Goal: Information Seeking & Learning: Learn about a topic

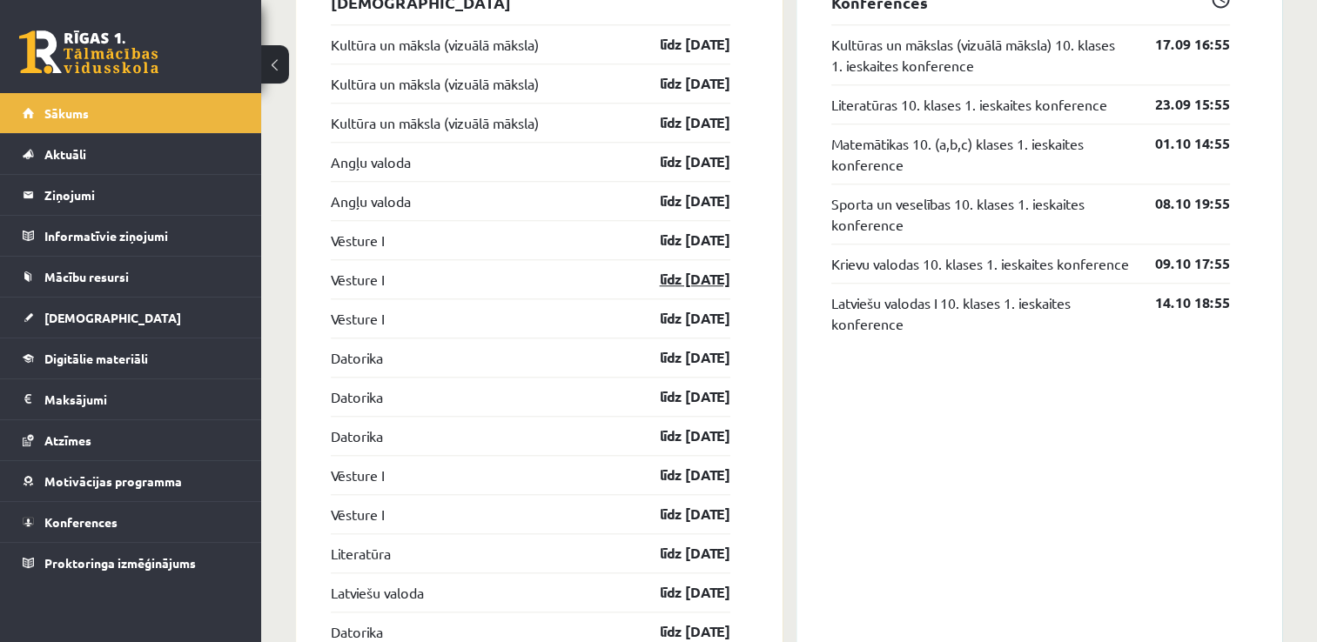
scroll to position [1548, 0]
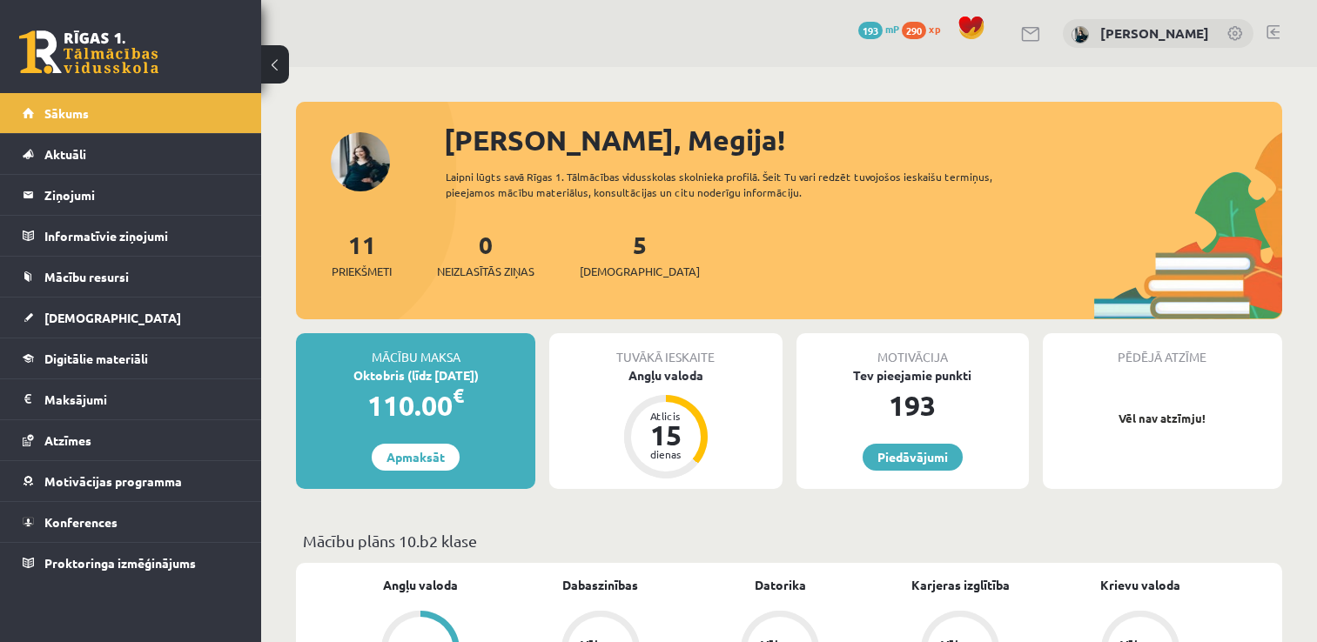
scroll to position [1423, 0]
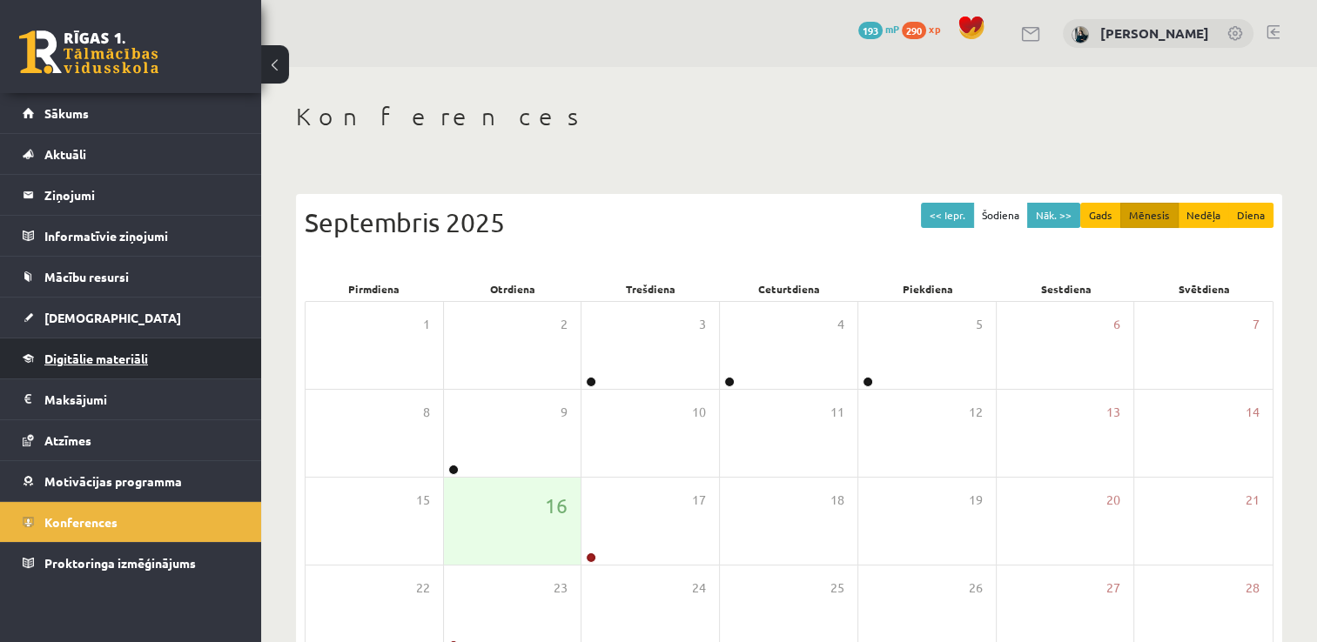
click at [94, 363] on span "Digitālie materiāli" at bounding box center [96, 359] width 104 height 16
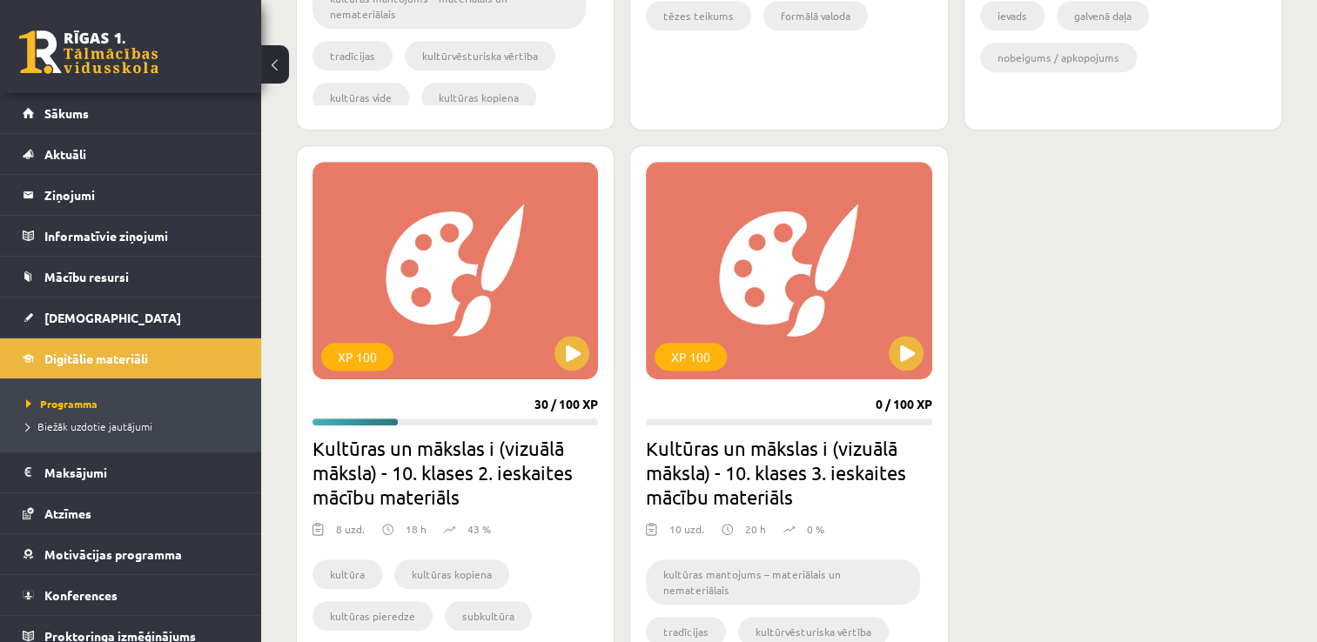
scroll to position [957, 0]
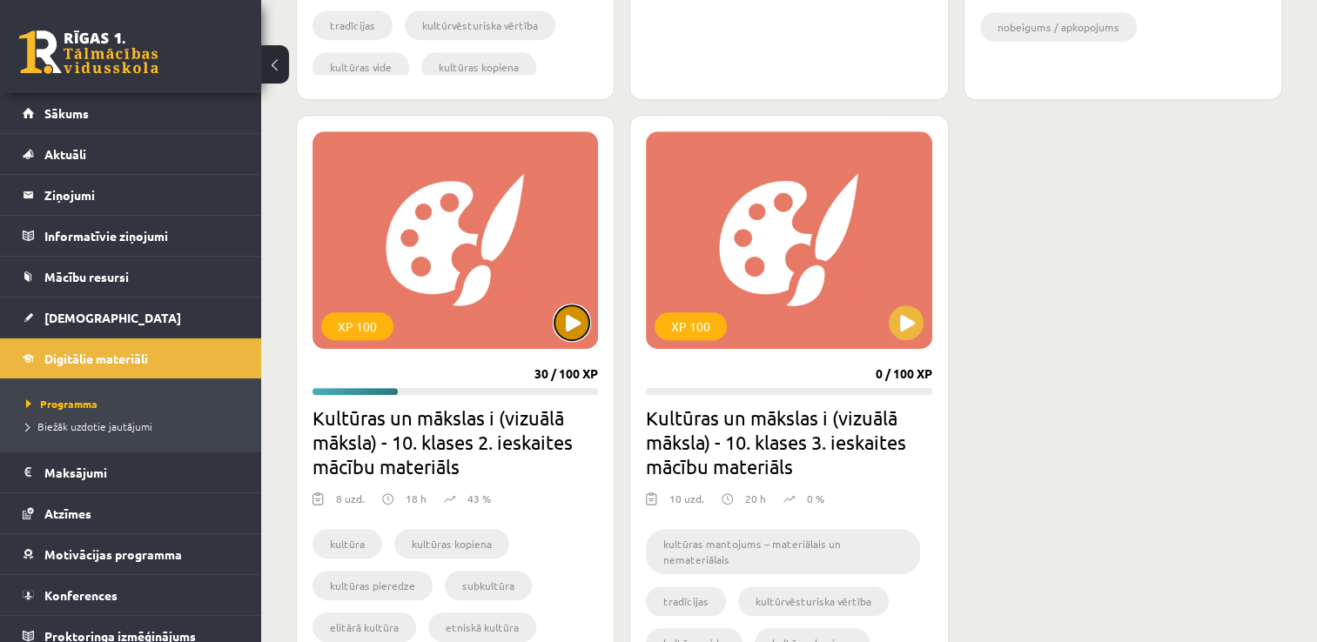
click at [574, 322] on button at bounding box center [571, 322] width 35 height 35
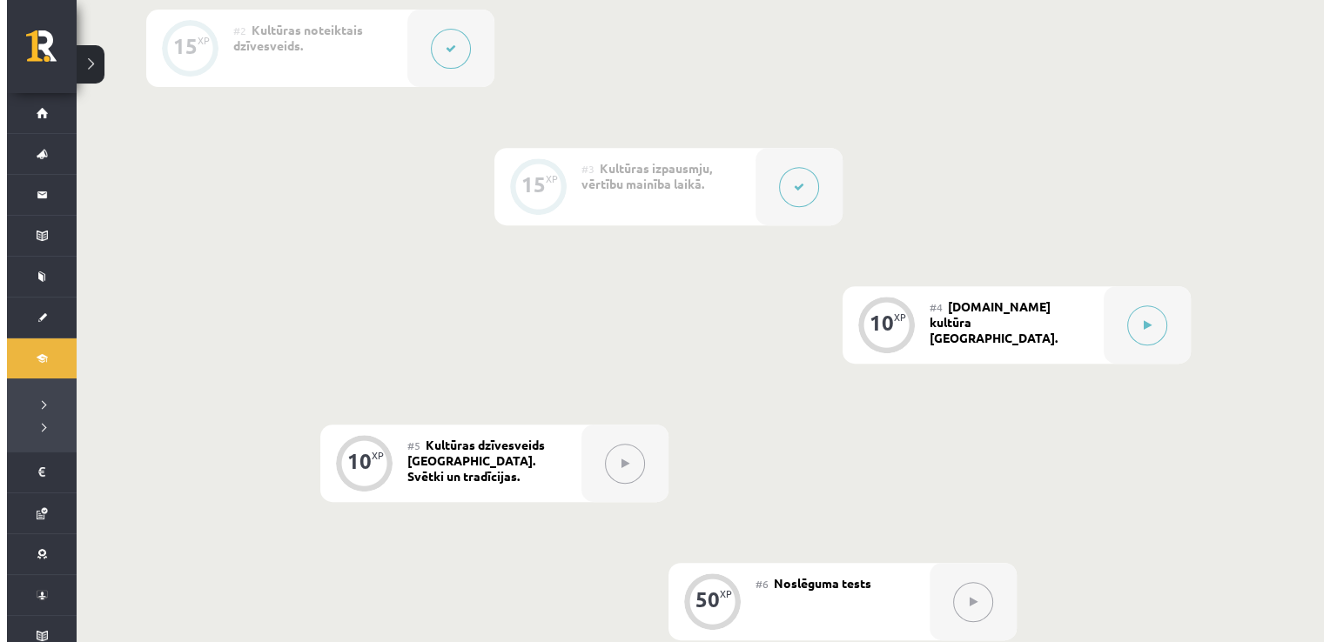
scroll to position [696, 0]
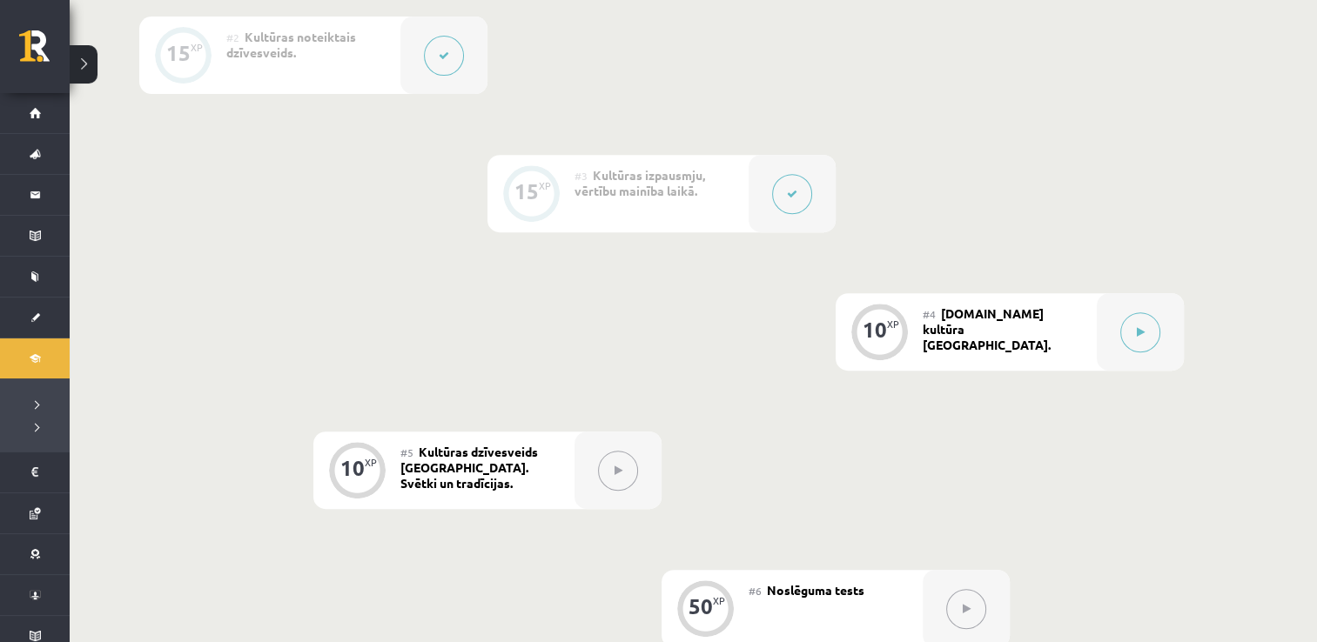
click at [801, 200] on button at bounding box center [792, 194] width 40 height 40
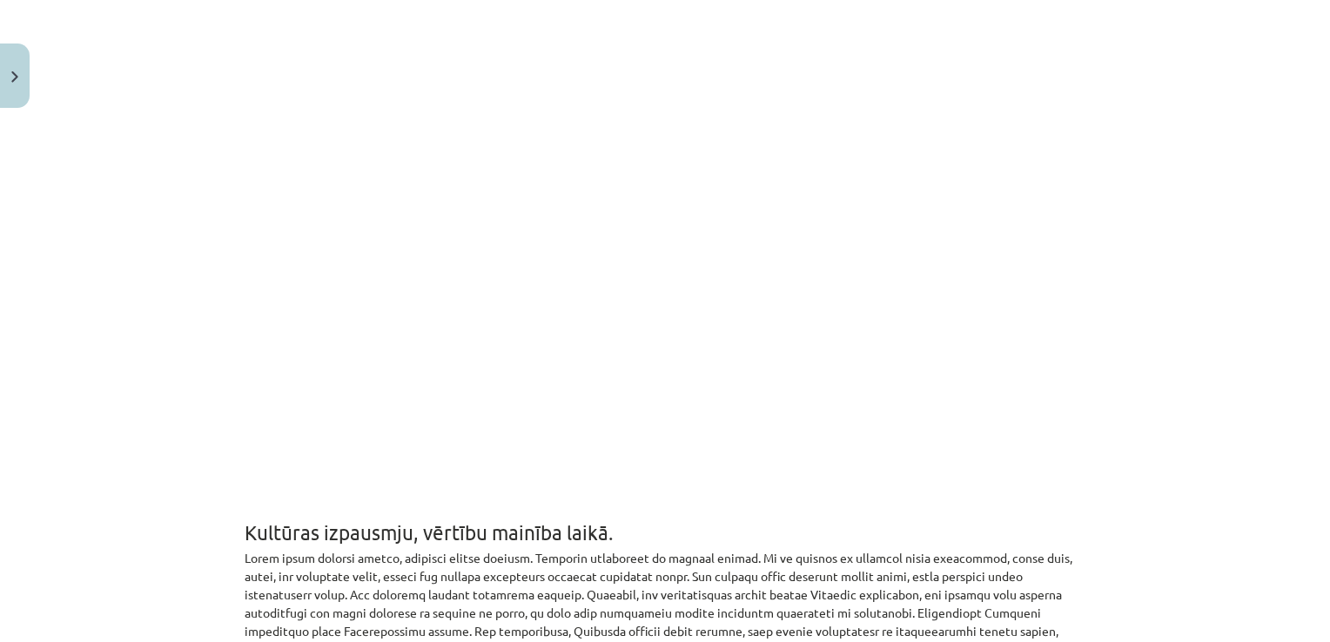
scroll to position [870, 0]
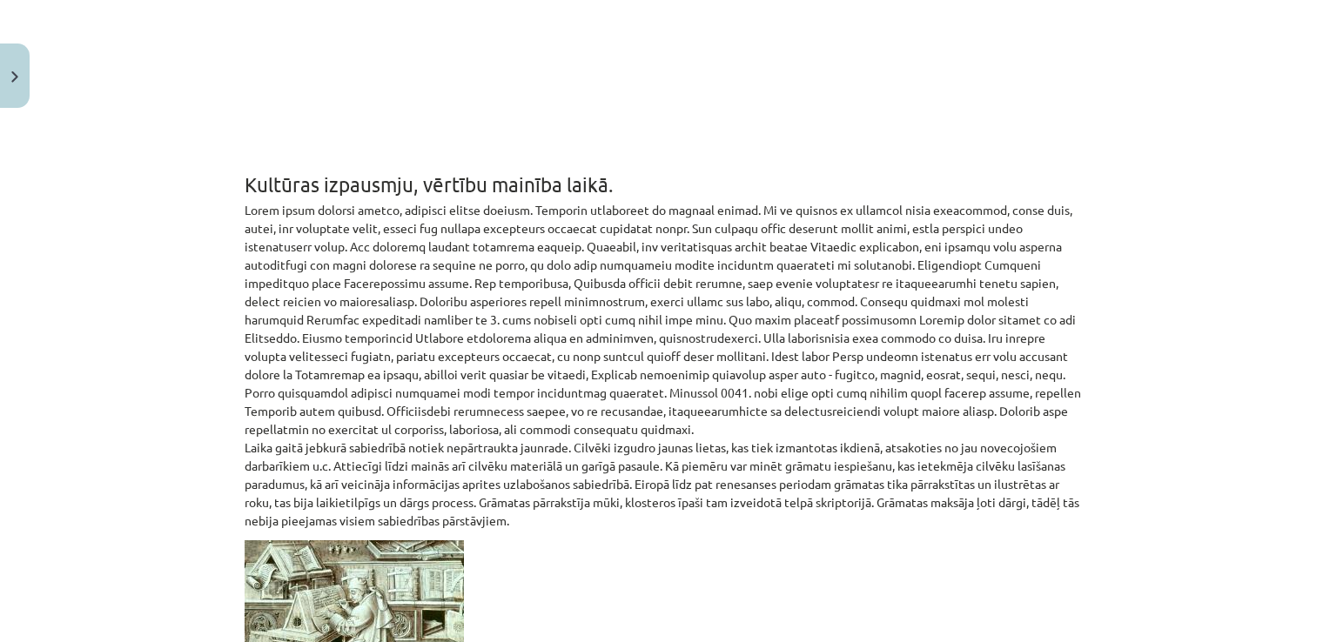
click at [853, 231] on p "Laika gaitā jebkurā sabiedrībā notiek nepārtraukta jaunrade. Cilvēki izgudro ja…" at bounding box center [665, 365] width 841 height 329
click at [245, 206] on p "Laika gaitā jebkurā sabiedrībā notiek nepārtraukta jaunrade. Cilvēki izgudro ja…" at bounding box center [665, 365] width 841 height 329
drag, startPoint x: 241, startPoint y: 205, endPoint x: 233, endPoint y: 188, distance: 19.1
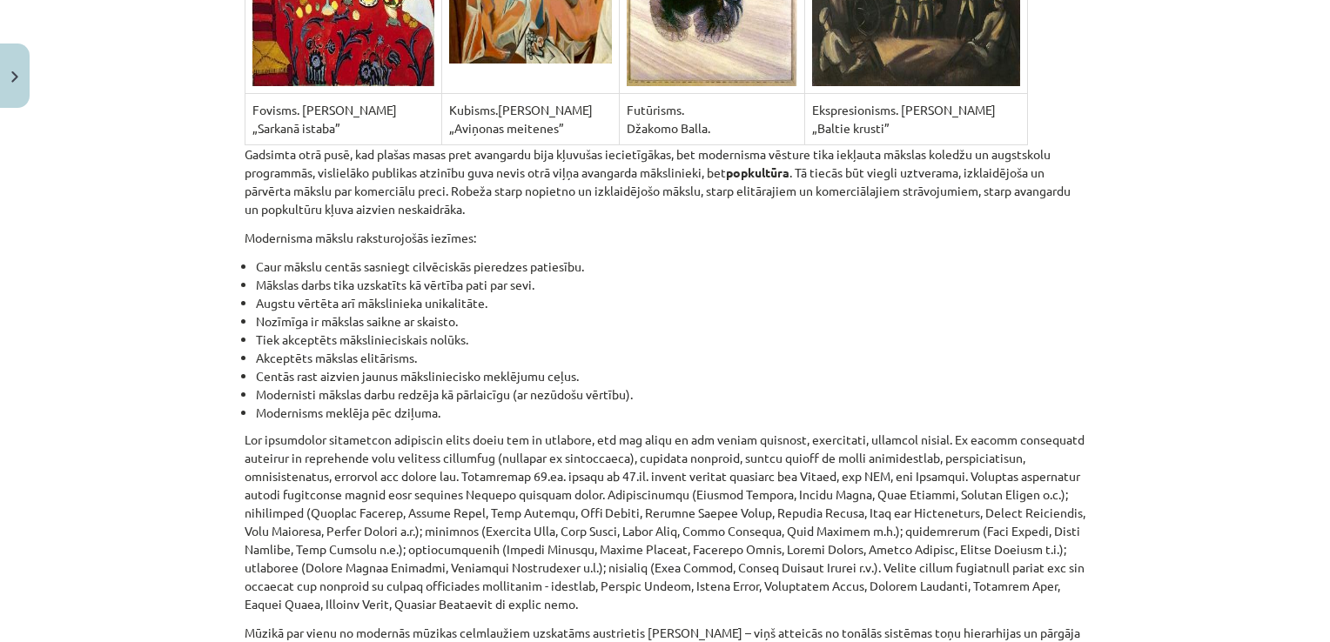
scroll to position [11647, 0]
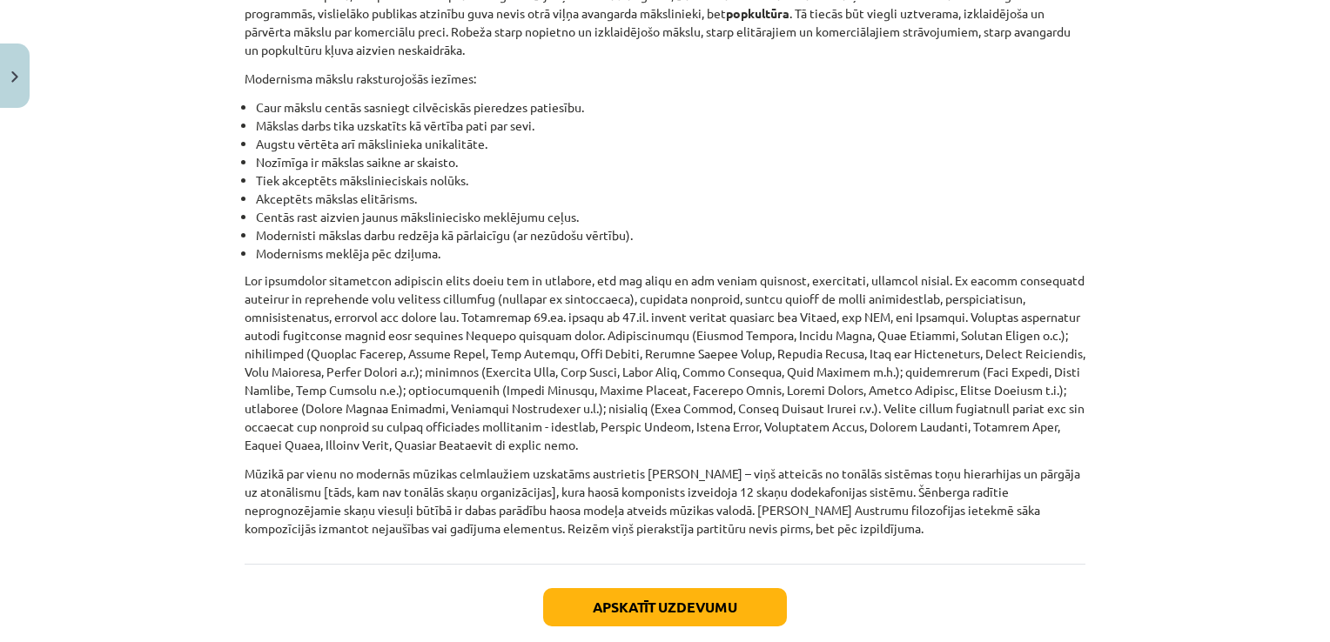
drag, startPoint x: 231, startPoint y: 184, endPoint x: 926, endPoint y: 385, distance: 722.6
copy div "Kultūras izpausmju, vērtību mainība laikā. Laika gaitā kultūra mainās, iegūstot…"
click at [250, 271] on p at bounding box center [665, 362] width 841 height 183
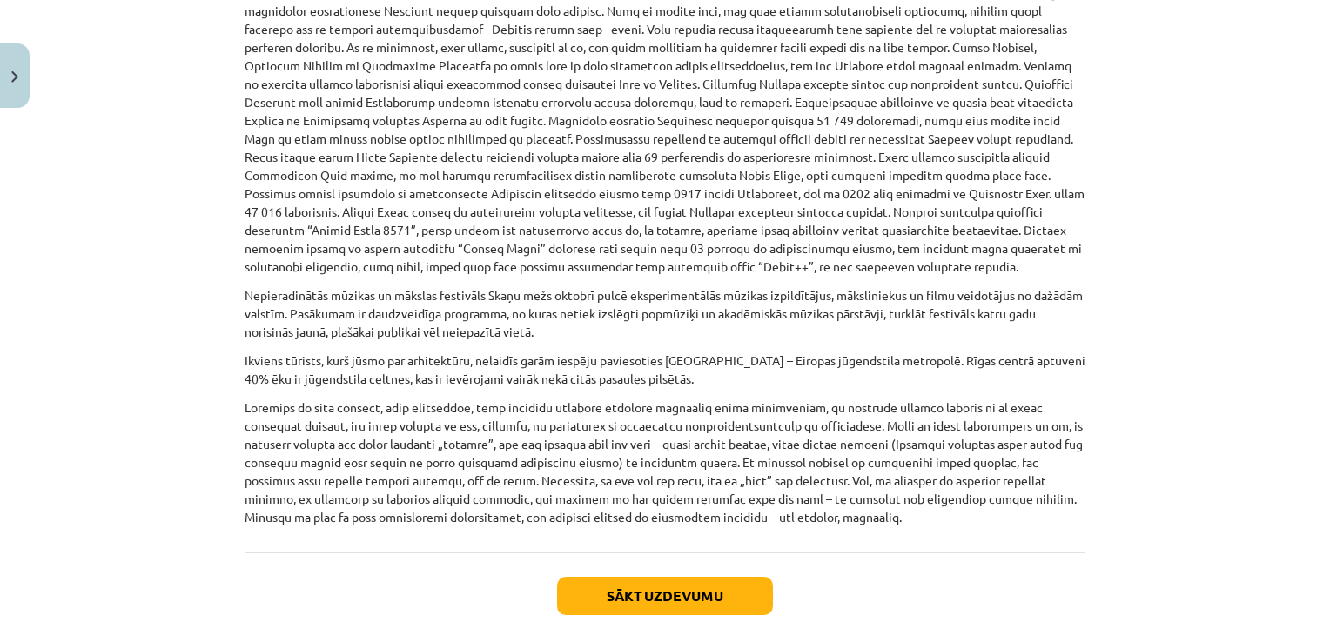
scroll to position [1117, 0]
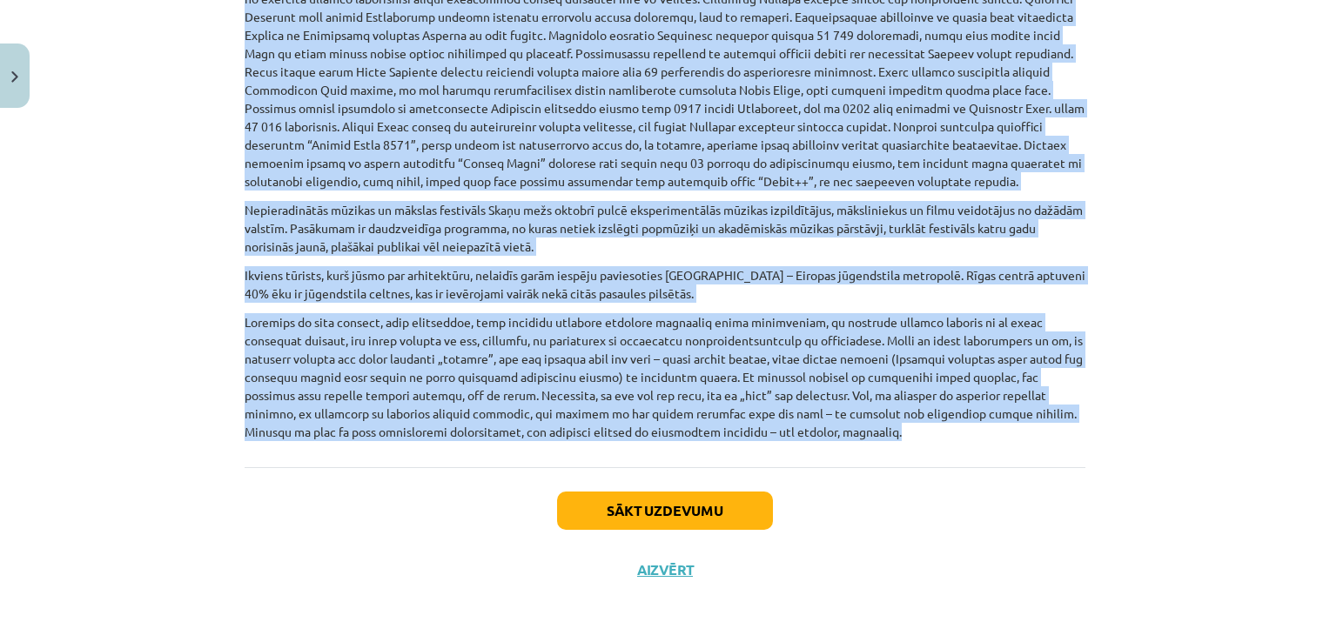
drag, startPoint x: 224, startPoint y: 44, endPoint x: 588, endPoint y: 439, distance: 537.6
click at [588, 439] on div "Mācību tēma: Kultūras un mākslas i (vizuālā māksla) - 10. klases 2. ieskaites m…" at bounding box center [665, 321] width 1330 height 642
copy div "Latviju raksturo krāšņa un bagātīga kultūras dzīve. Koka arhitektūra un greznās…"
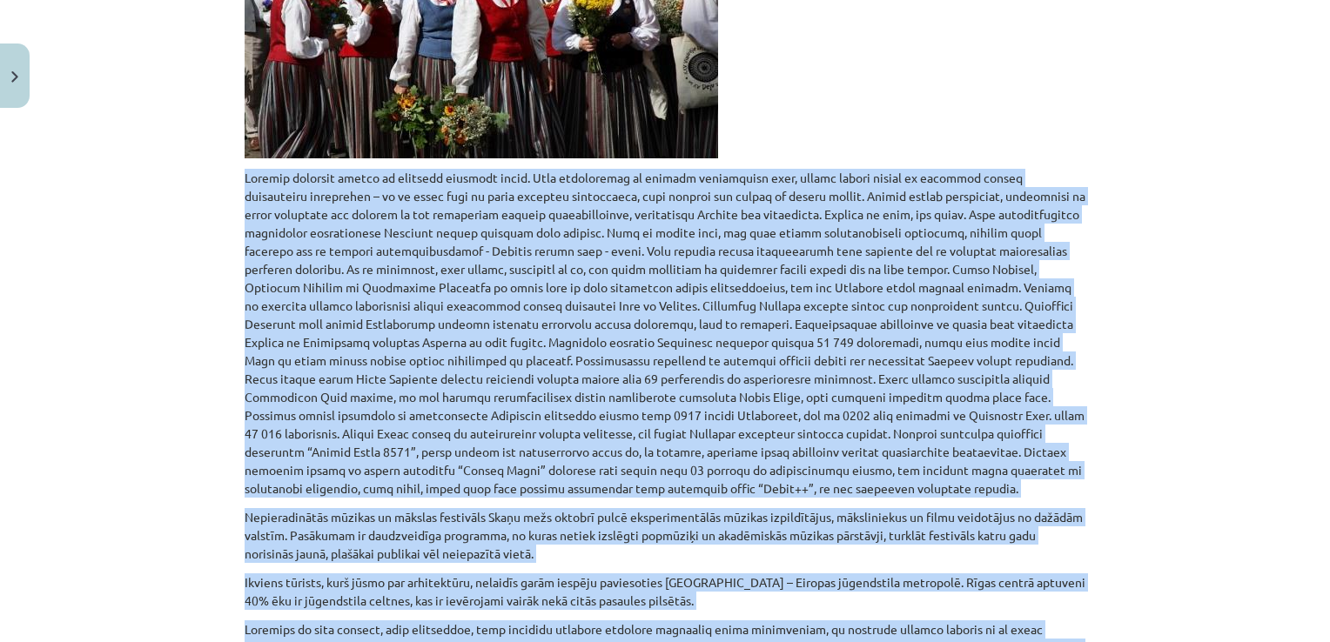
scroll to position [769, 0]
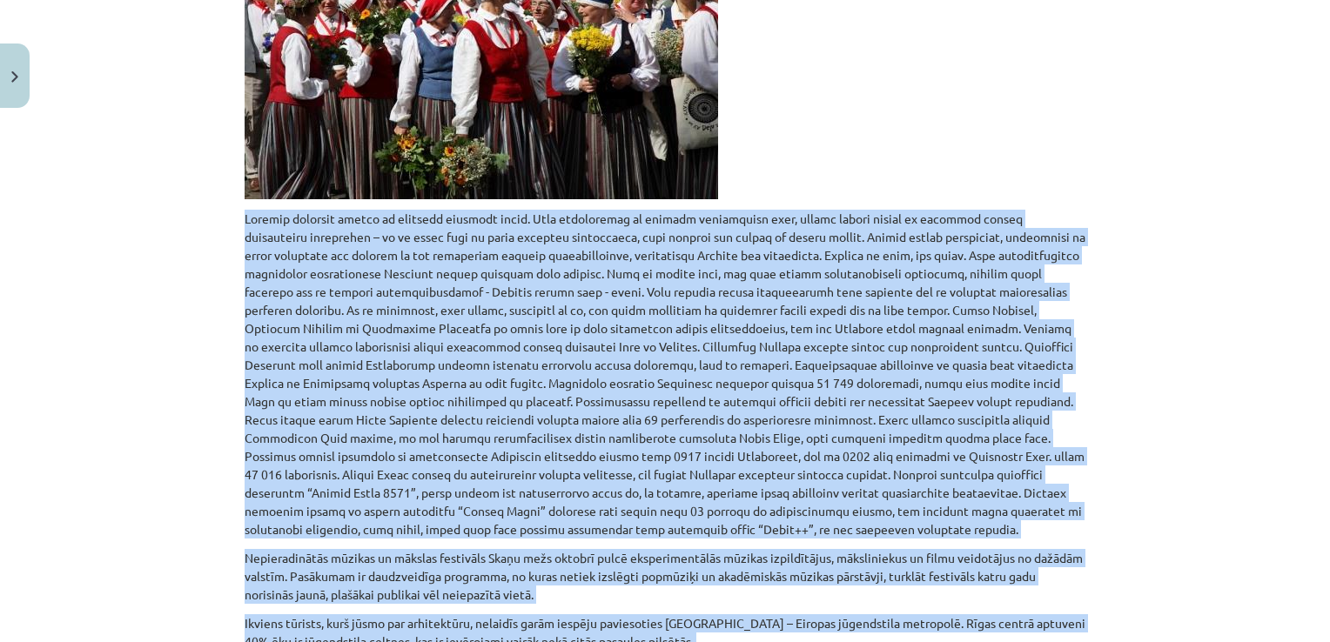
click at [505, 320] on p at bounding box center [665, 374] width 841 height 329
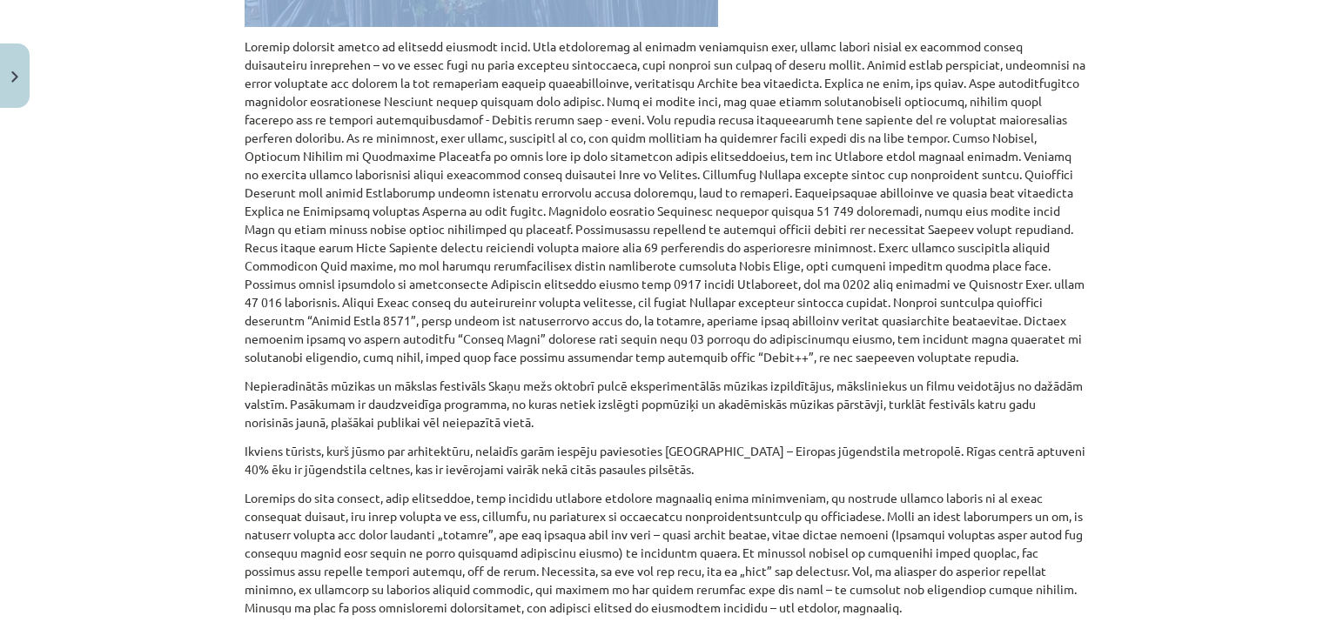
scroll to position [1117, 0]
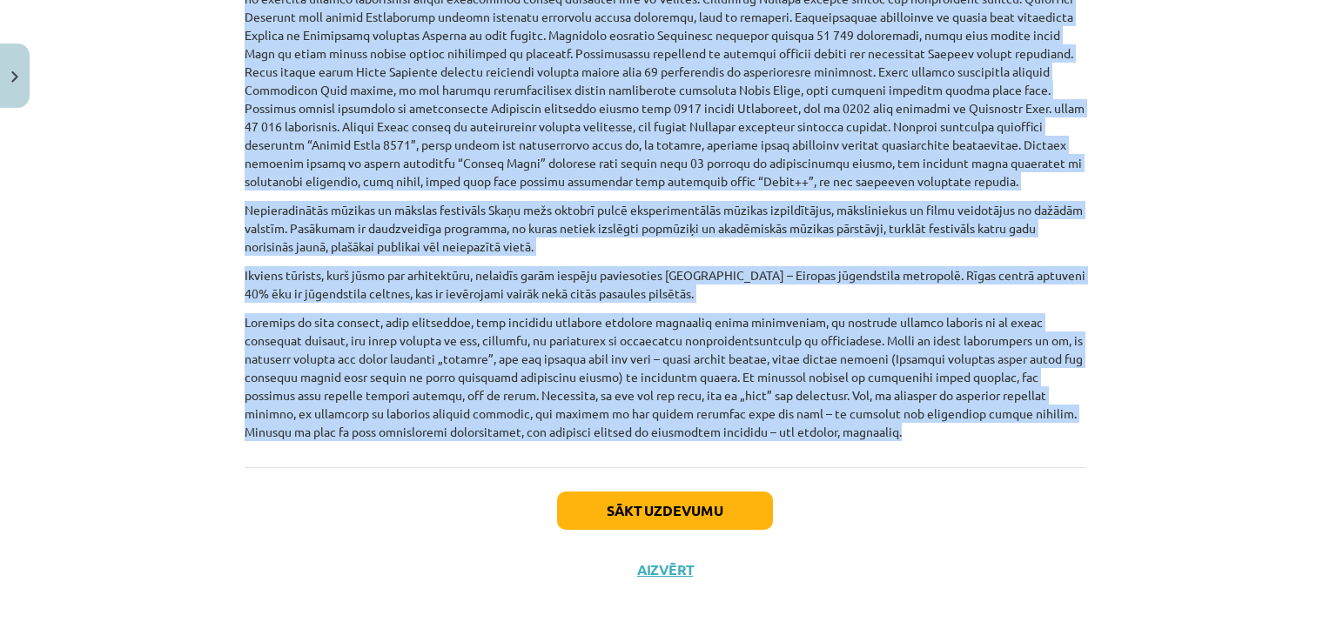
drag, startPoint x: 228, startPoint y: 213, endPoint x: 604, endPoint y: 439, distance: 438.7
copy div "Latviju raksturo krāšņa un bagātīga kultūras dzīve. Koka arhitektūra un greznās…"
click at [630, 425] on p at bounding box center [665, 377] width 841 height 128
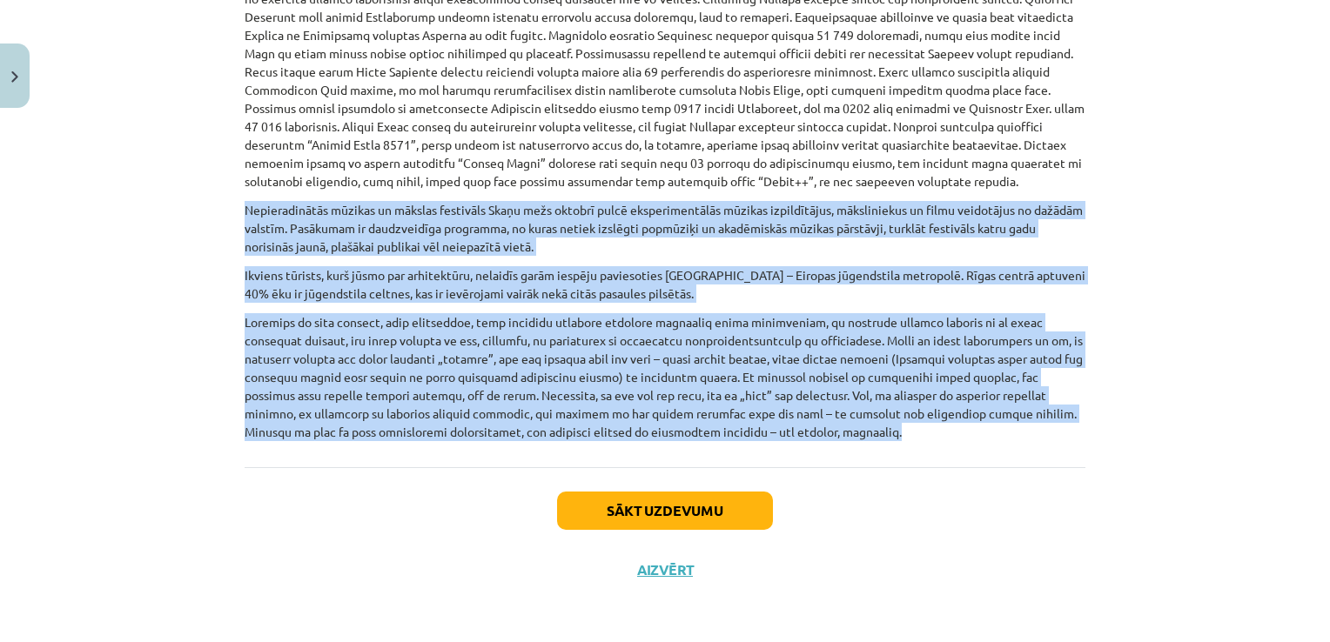
drag, startPoint x: 600, startPoint y: 432, endPoint x: 240, endPoint y: 207, distance: 424.5
copy div "Nepieradinātās mūzikas un mākslas festivāls Skaņu mežs oktobrī pulcē eksperimen…"
click at [730, 499] on button "Sākt uzdevumu" at bounding box center [665, 511] width 216 height 38
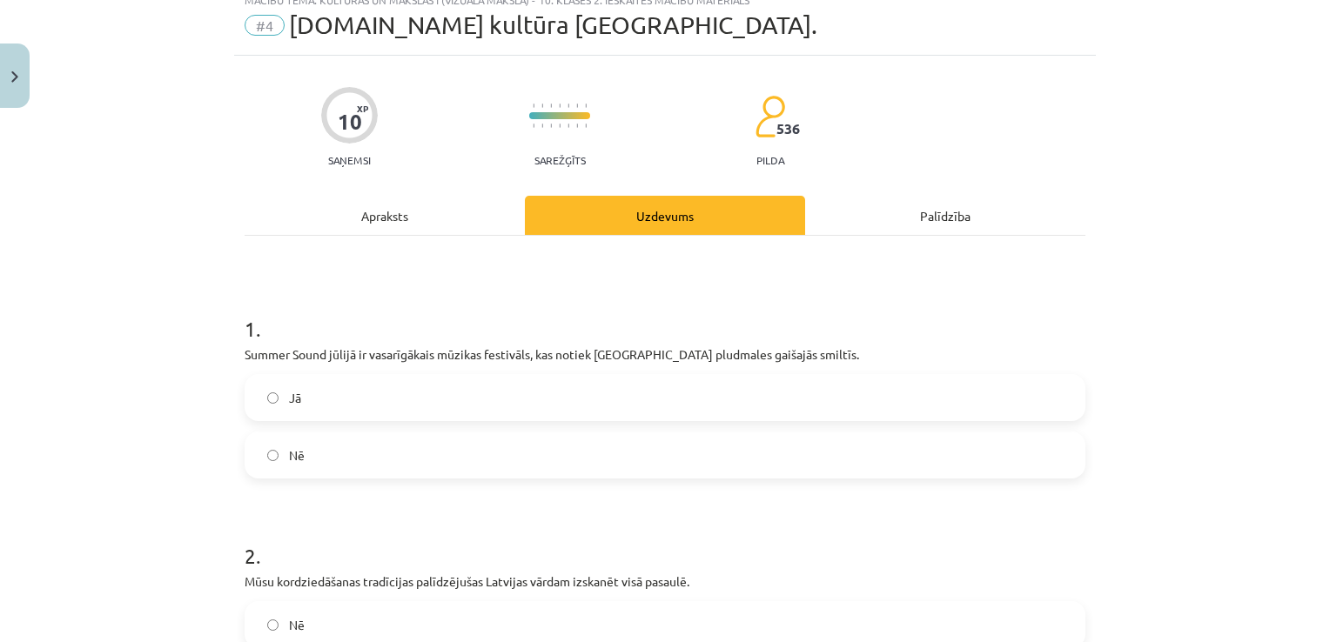
scroll to position [44, 0]
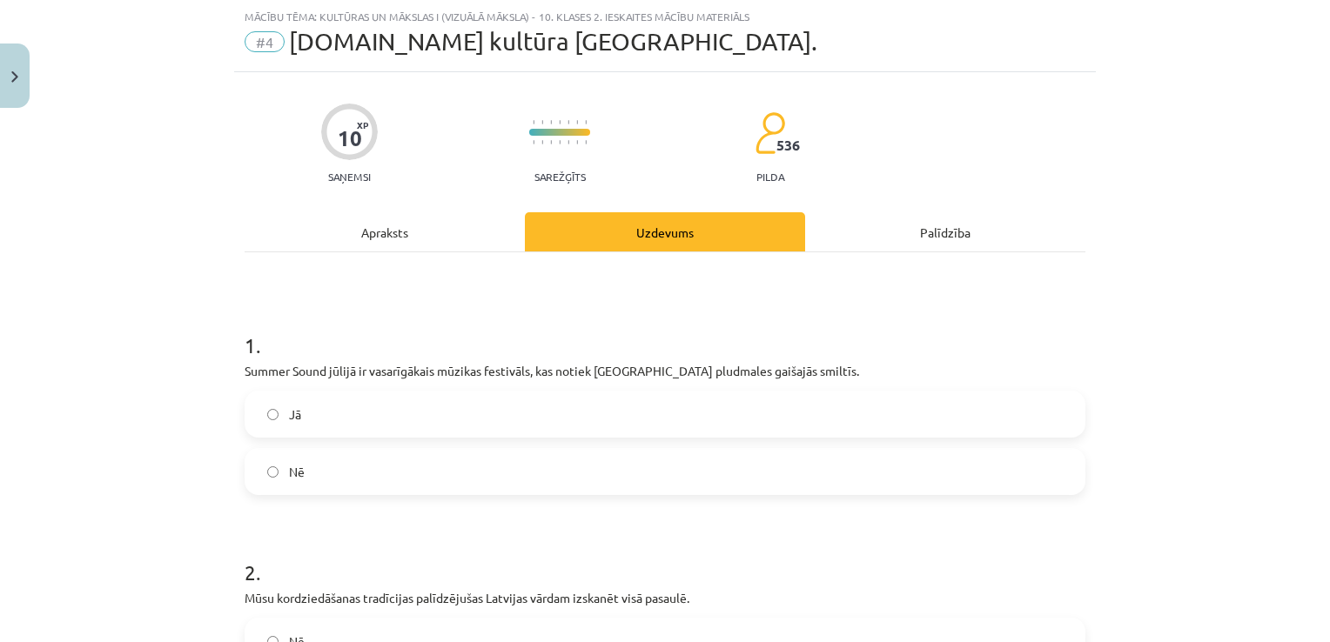
click at [390, 394] on label "Jā" at bounding box center [664, 414] width 837 height 44
drag, startPoint x: 273, startPoint y: 176, endPoint x: 329, endPoint y: 214, distance: 67.6
click at [275, 178] on div "10 XP Saņemsi Sarežģīts 536 pilda" at bounding box center [665, 138] width 841 height 90
click at [345, 221] on div "Apraksts" at bounding box center [385, 231] width 280 height 39
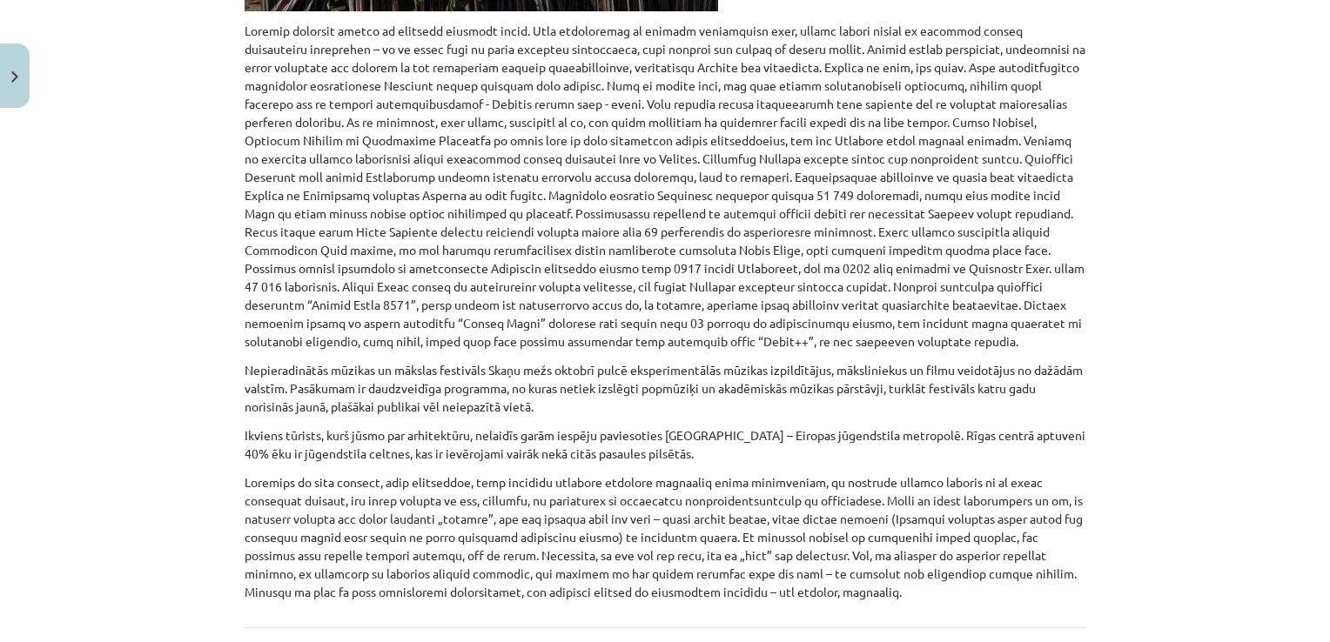
scroll to position [943, 0]
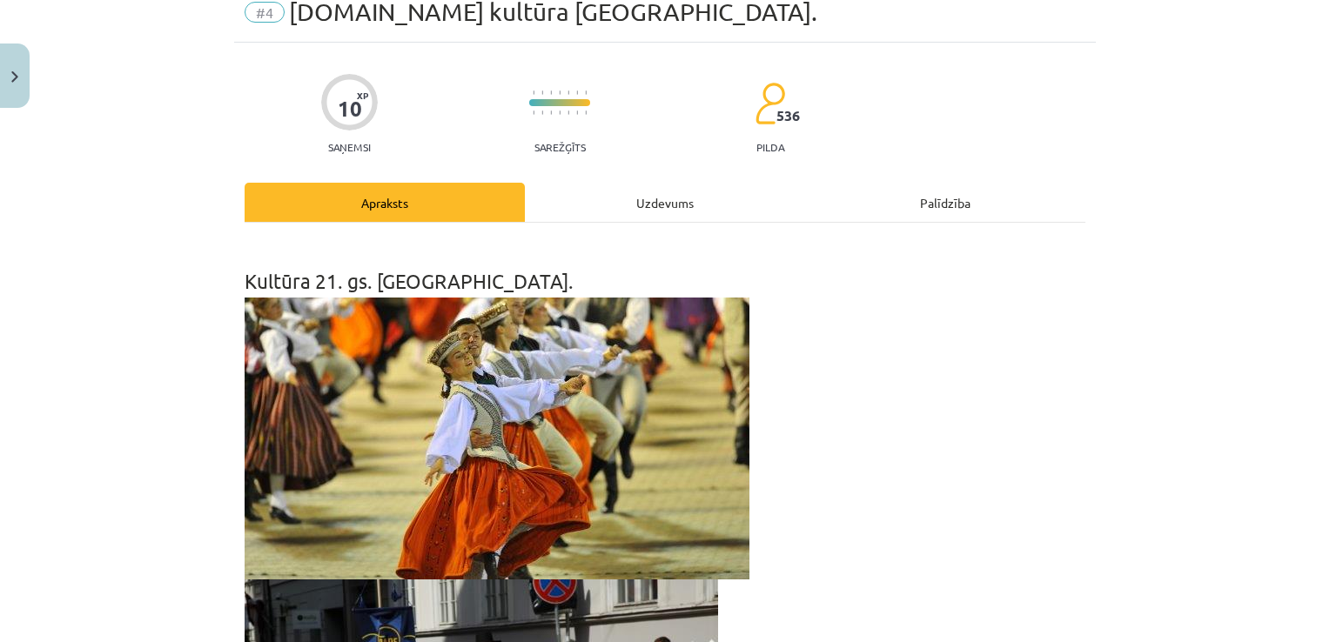
click at [626, 209] on div "Uzdevums" at bounding box center [665, 202] width 280 height 39
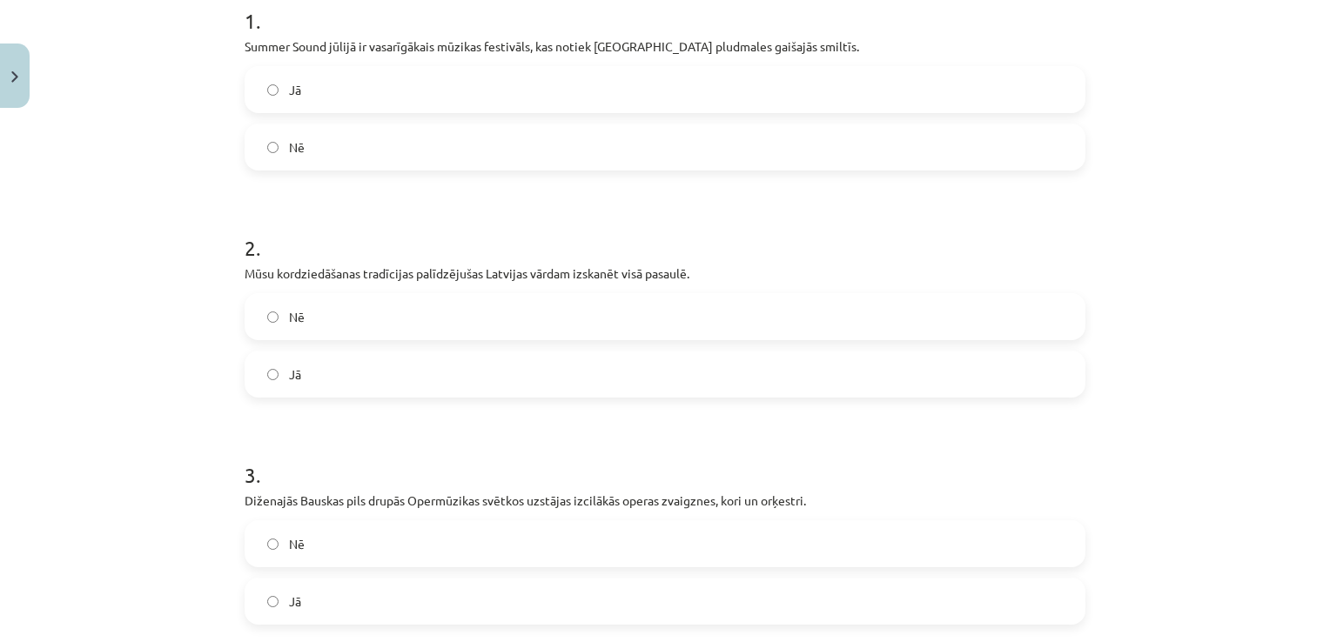
scroll to position [392, 0]
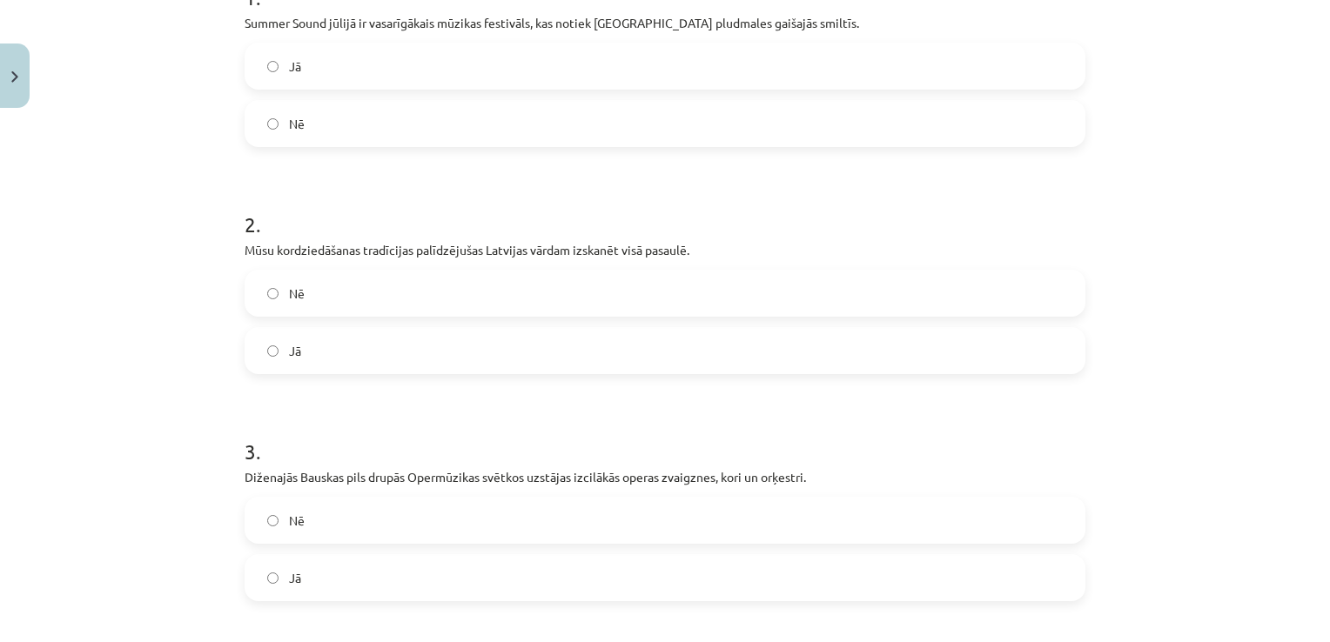
click at [448, 304] on label "Nē" at bounding box center [664, 293] width 837 height 44
click at [428, 336] on label "Jā" at bounding box center [664, 351] width 837 height 44
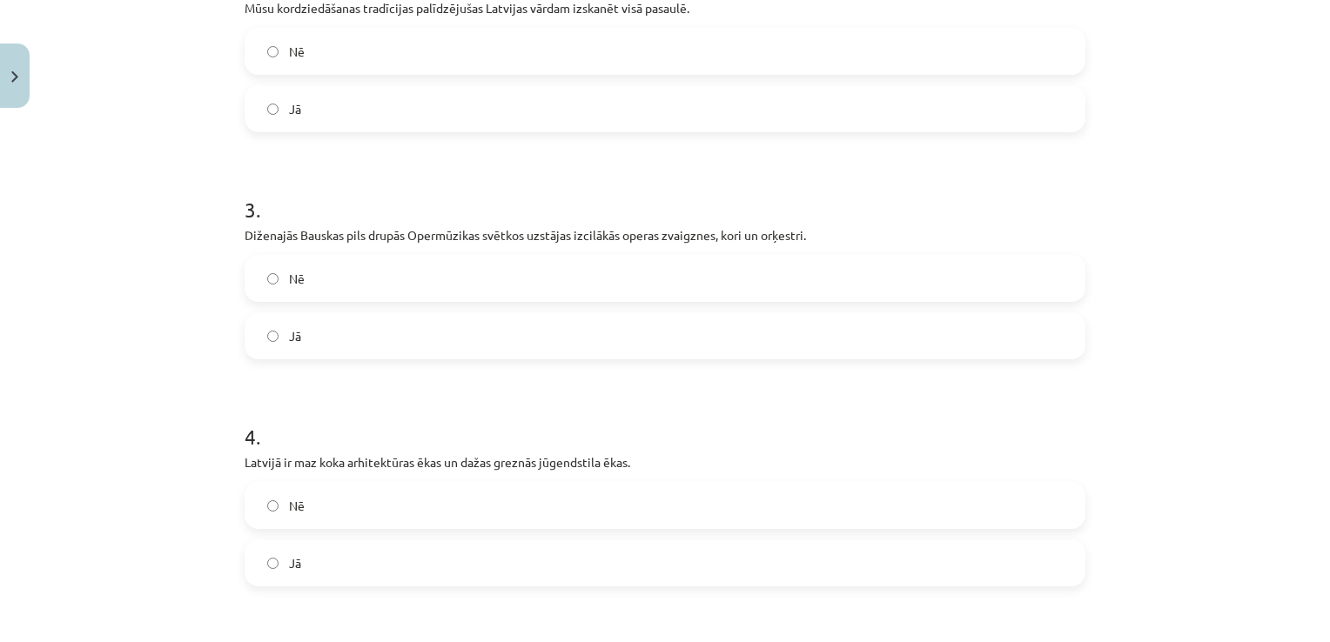
scroll to position [653, 0]
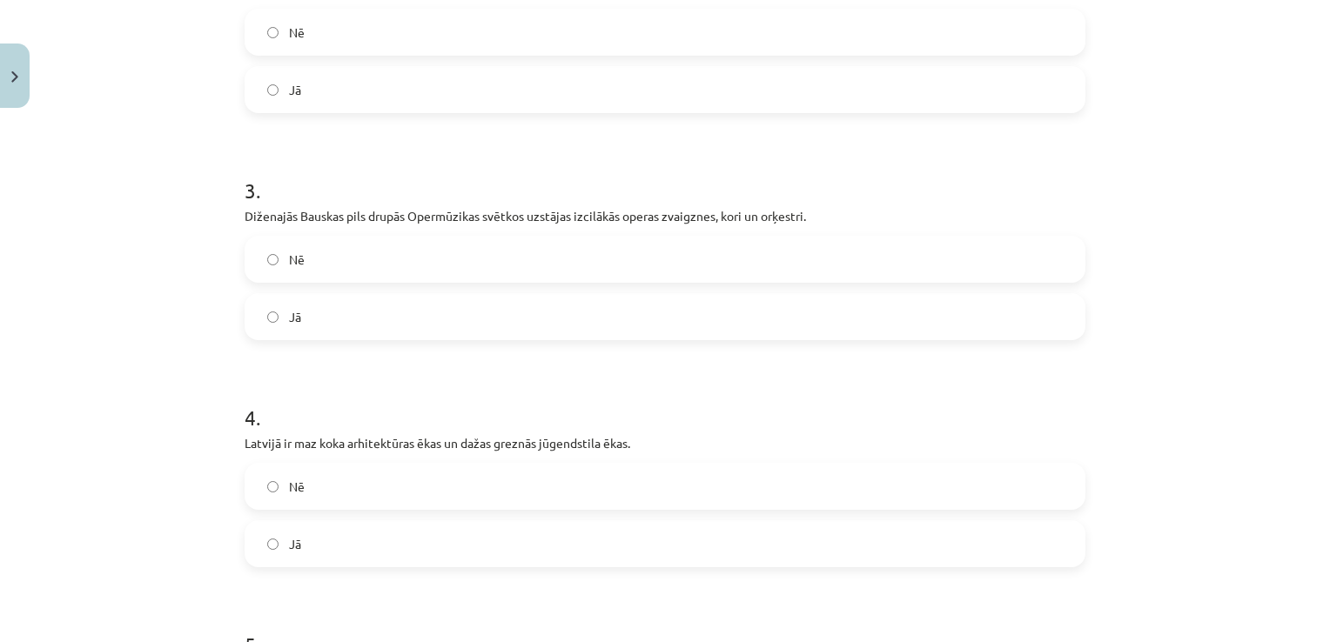
click at [425, 325] on label "Jā" at bounding box center [664, 317] width 837 height 44
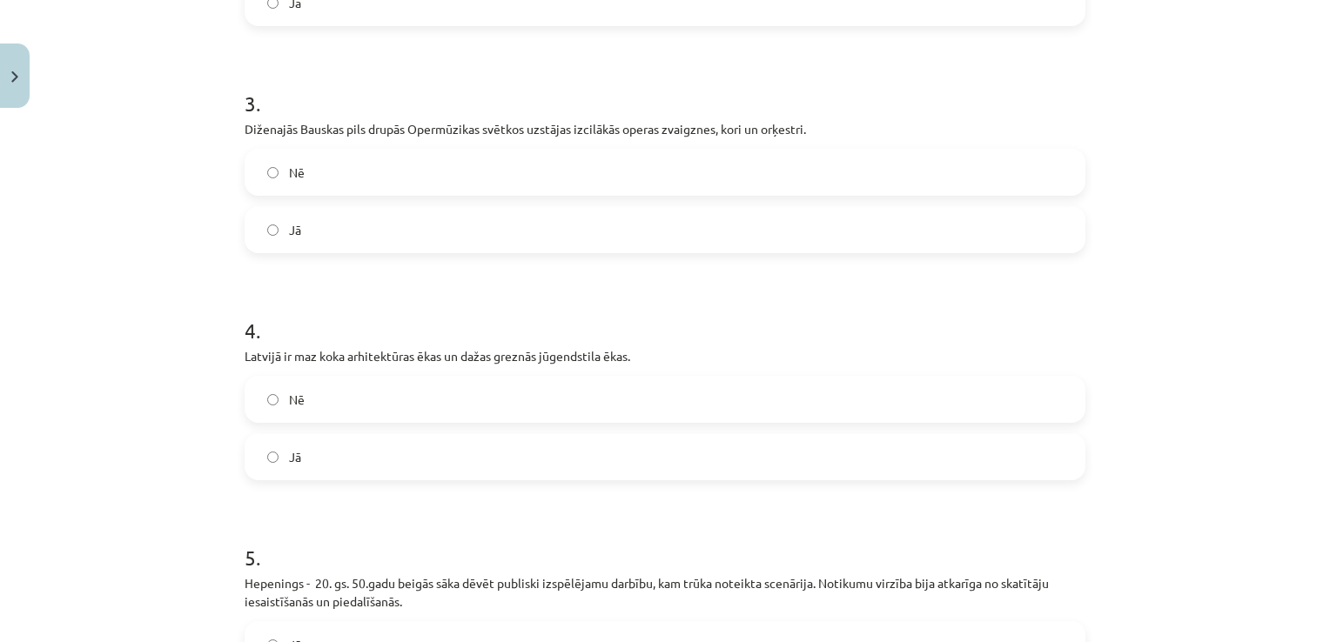
click at [426, 378] on label "Nē" at bounding box center [664, 400] width 837 height 44
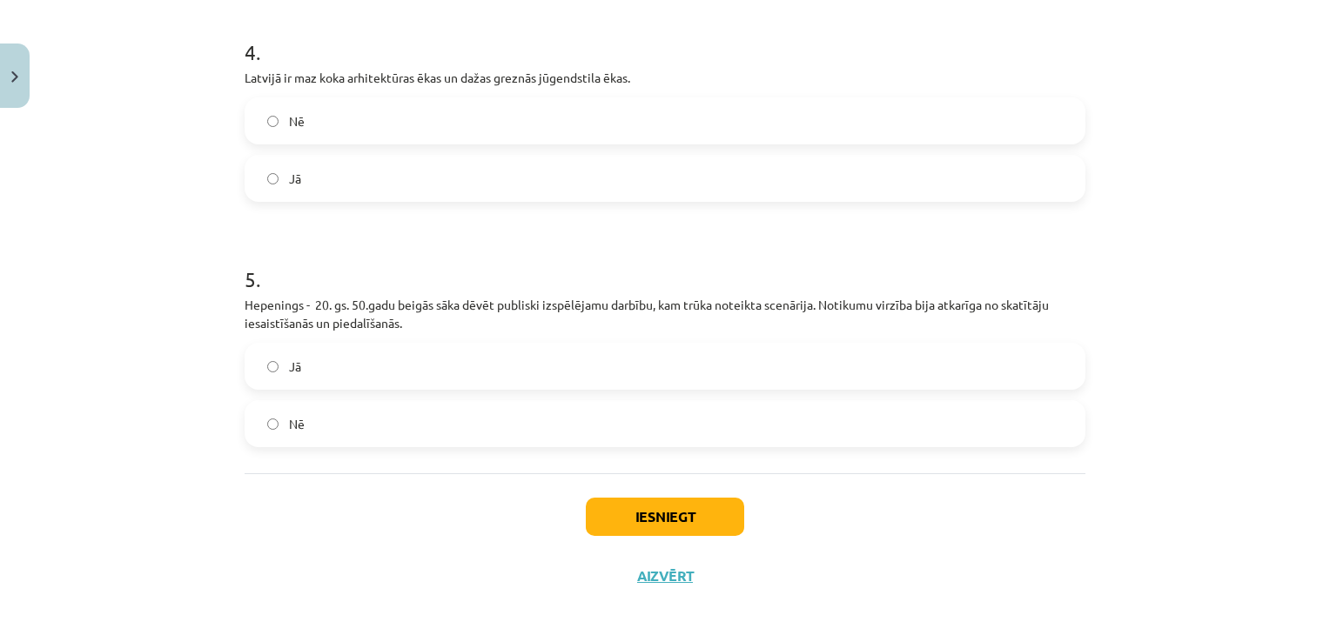
scroll to position [1023, 0]
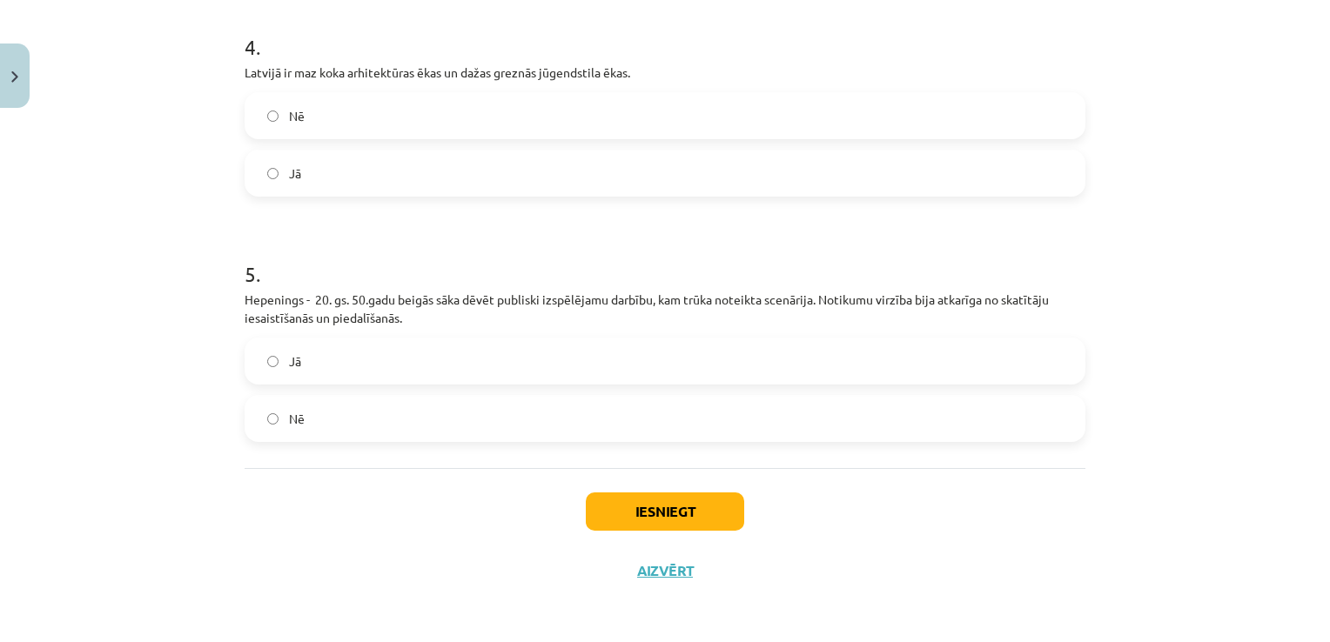
click at [426, 377] on label "Jā" at bounding box center [664, 361] width 837 height 44
click at [620, 500] on button "Iesniegt" at bounding box center [665, 511] width 158 height 38
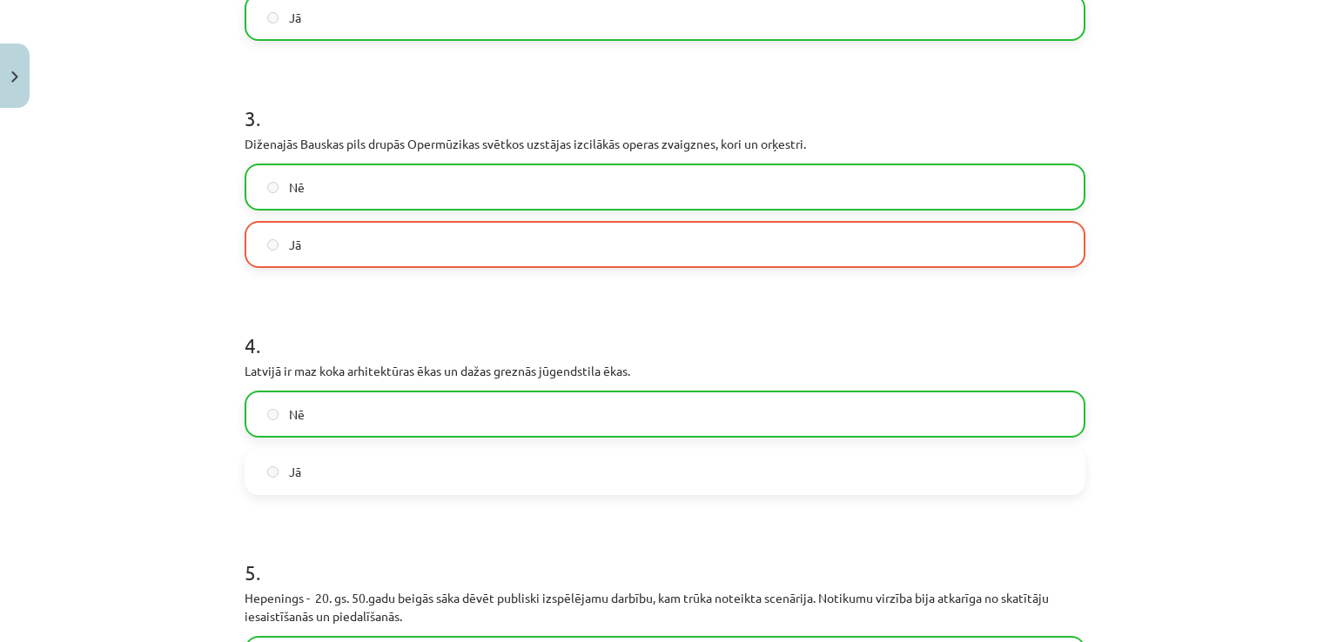
scroll to position [696, 0]
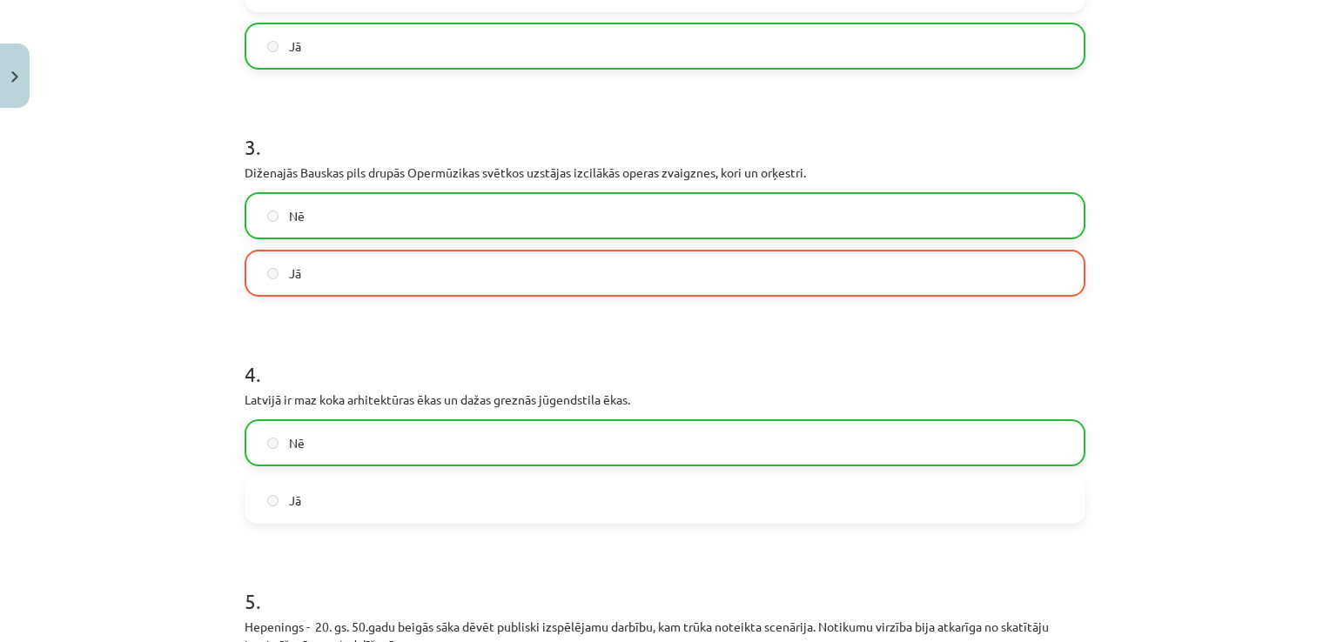
click at [369, 278] on label "Jā" at bounding box center [664, 273] width 837 height 44
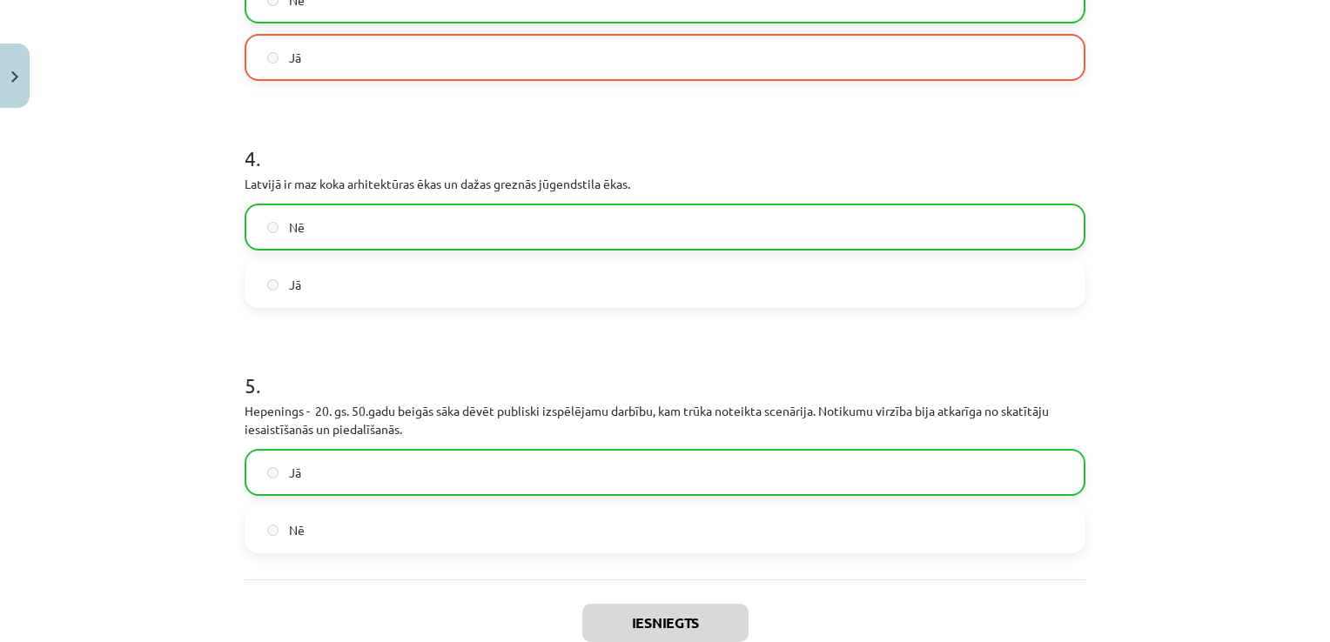
scroll to position [1079, 0]
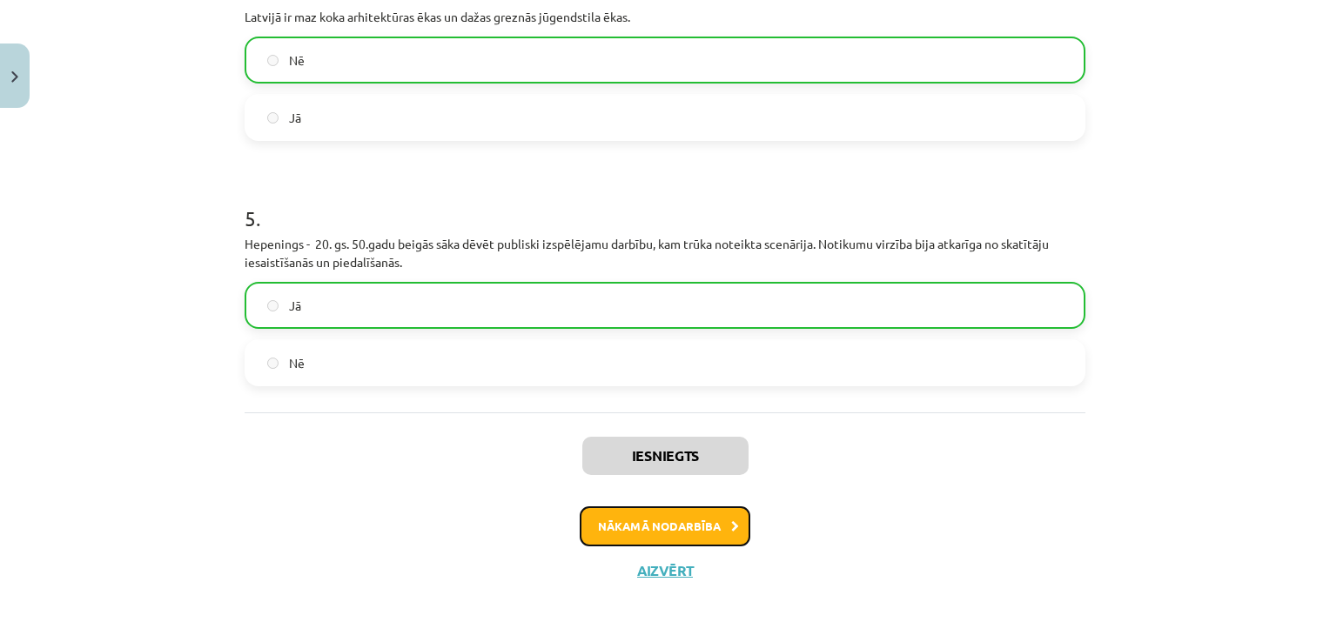
click at [639, 519] on button "Nākamā nodarbība" at bounding box center [665, 526] width 171 height 40
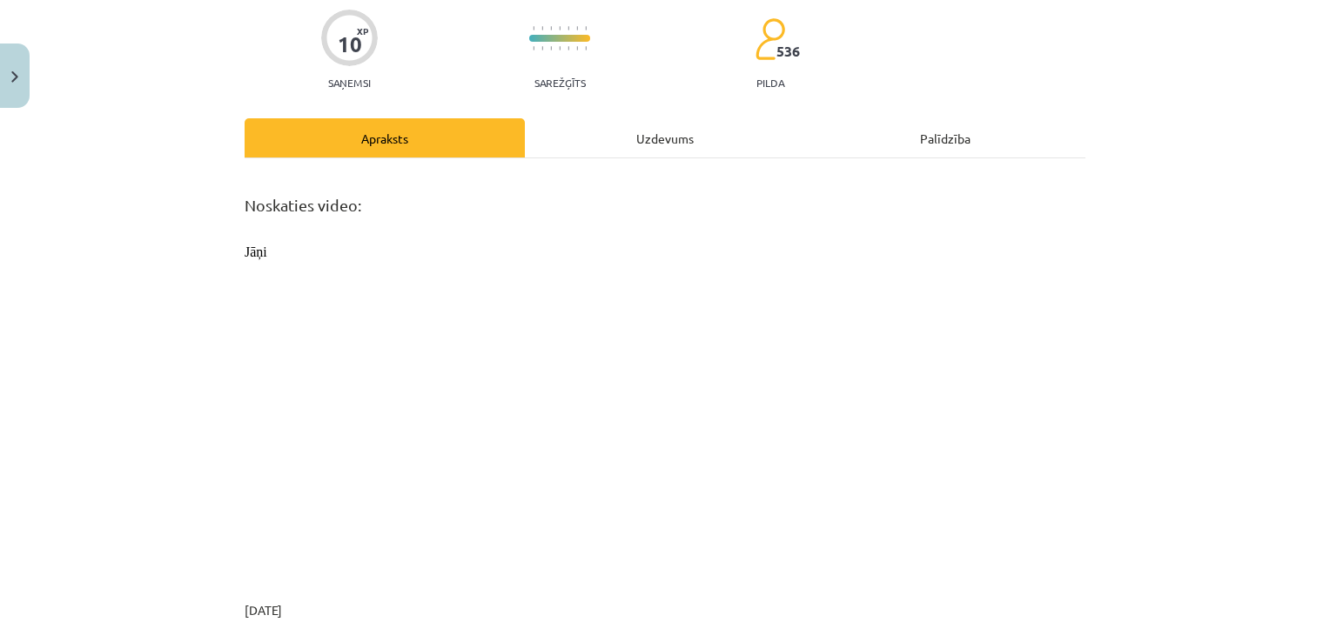
scroll to position [0, 0]
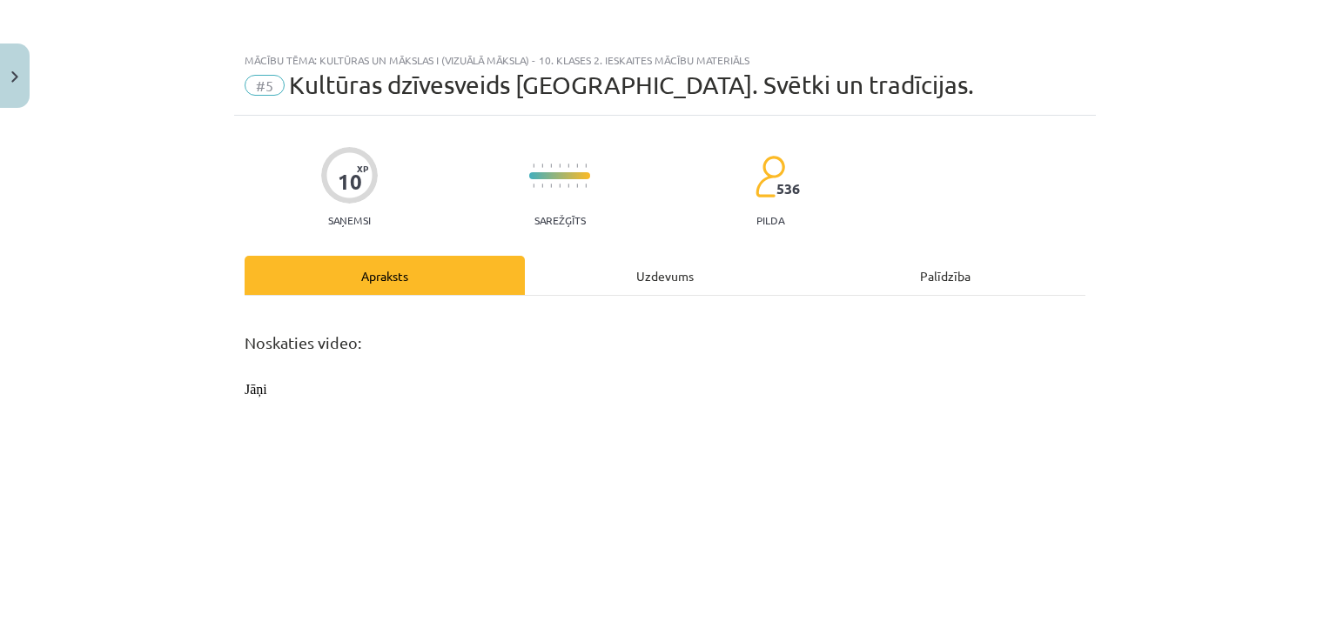
drag, startPoint x: 639, startPoint y: 486, endPoint x: 671, endPoint y: 141, distance: 346.9
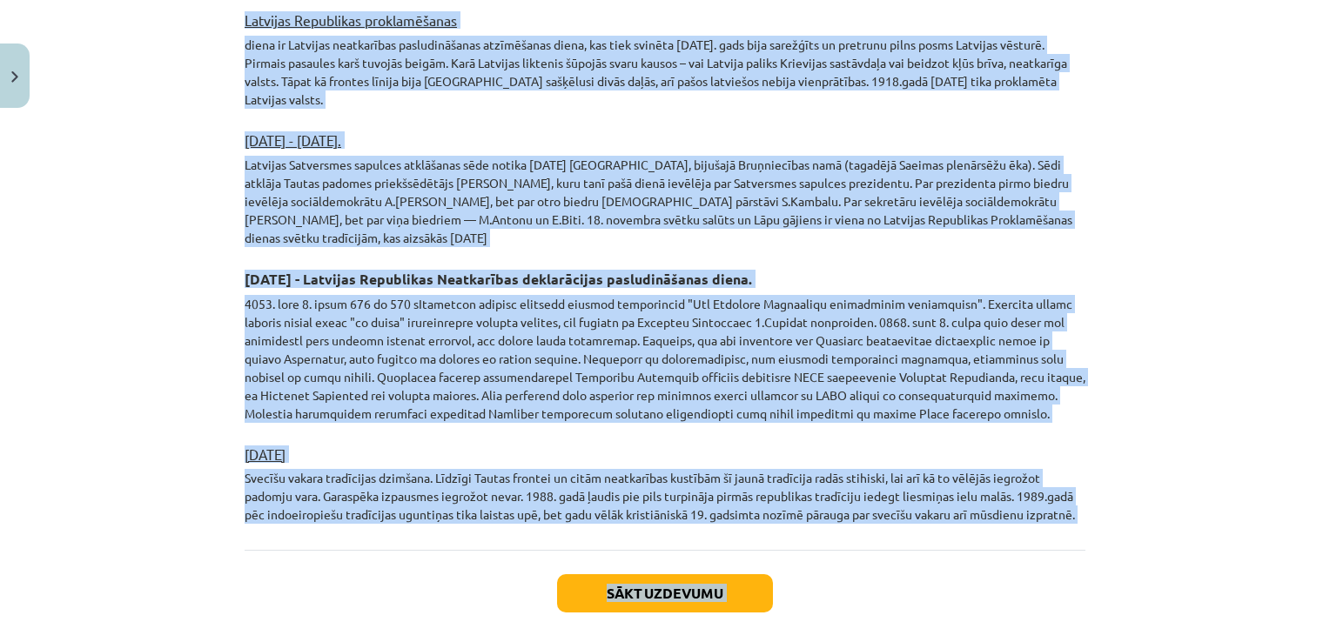
scroll to position [2946, 0]
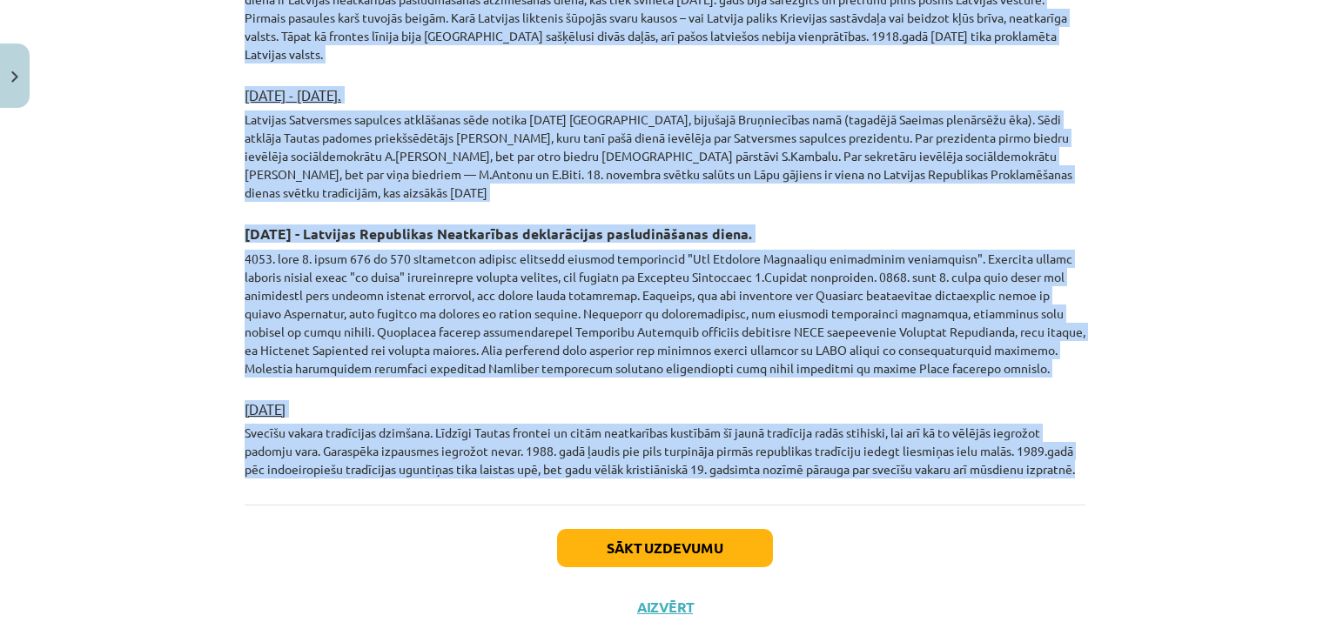
drag, startPoint x: 216, startPoint y: 245, endPoint x: 1093, endPoint y: 426, distance: 895.7
click at [1093, 426] on div "Mācību tēma: Kultūras un mākslas i (vizuālā māksla) - 10. klases 2. ieskaites m…" at bounding box center [665, 321] width 1330 height 642
copy div "Kultūras dzīvesveids Latvijā. Svētki un tradīcijas. Latviešiem daudz svinamu un…"
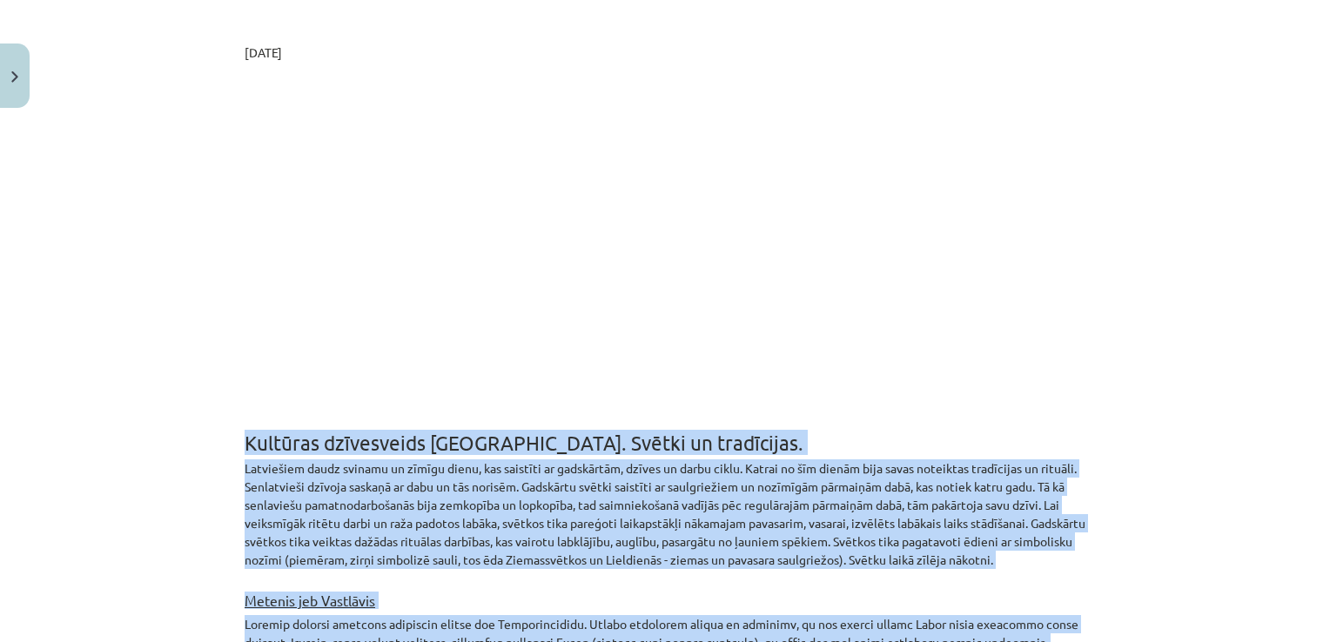
scroll to position [684, 0]
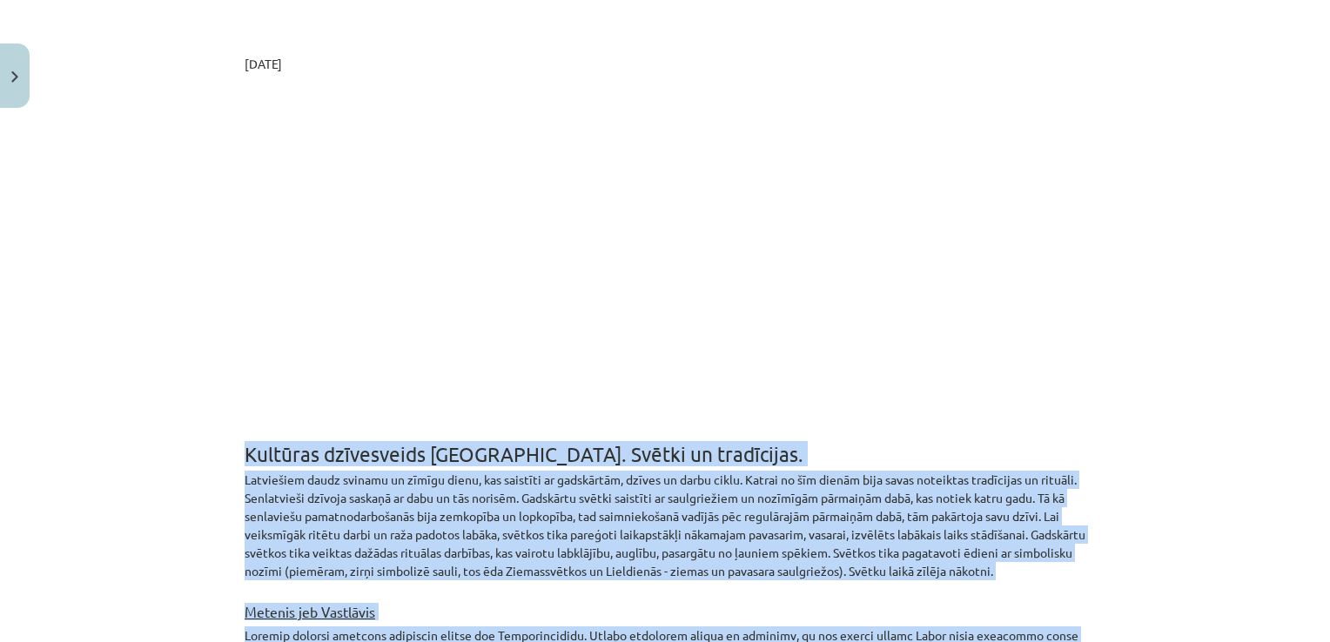
click at [499, 511] on p "Latviešiem daudz svinamu un zīmīgu dienu, kas saistīti ar gadskārtām, dzīves un…" at bounding box center [665, 526] width 841 height 110
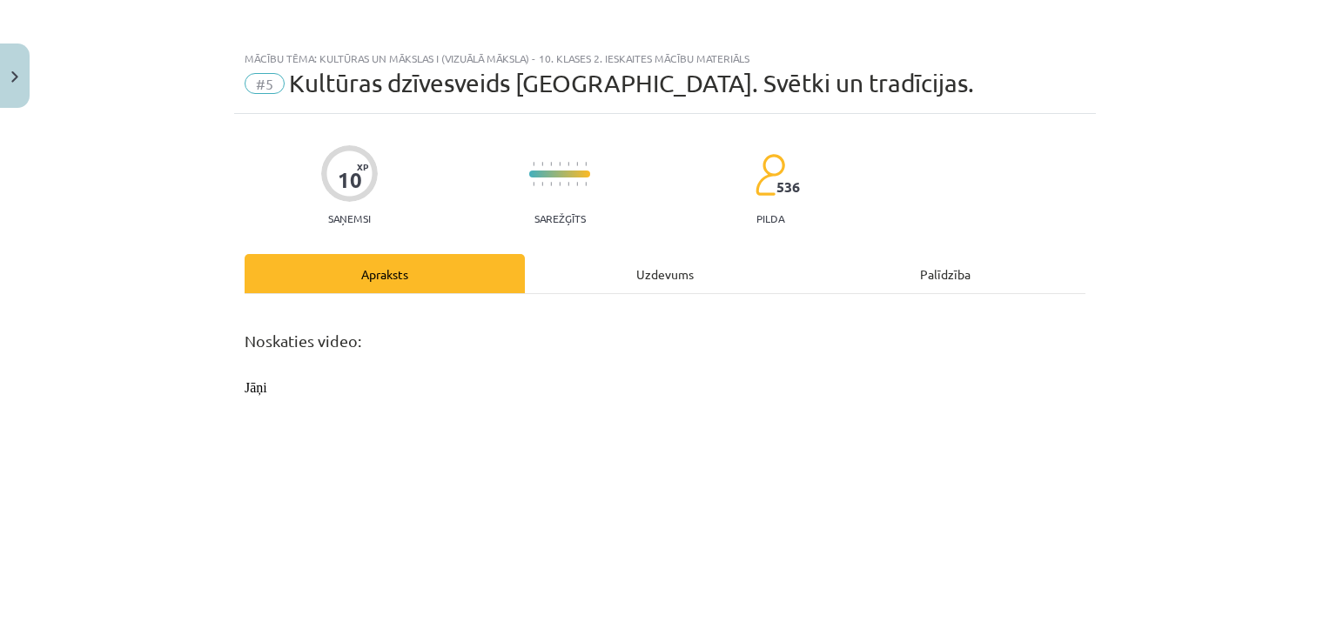
scroll to position [0, 0]
